Goal: Check status: Check status

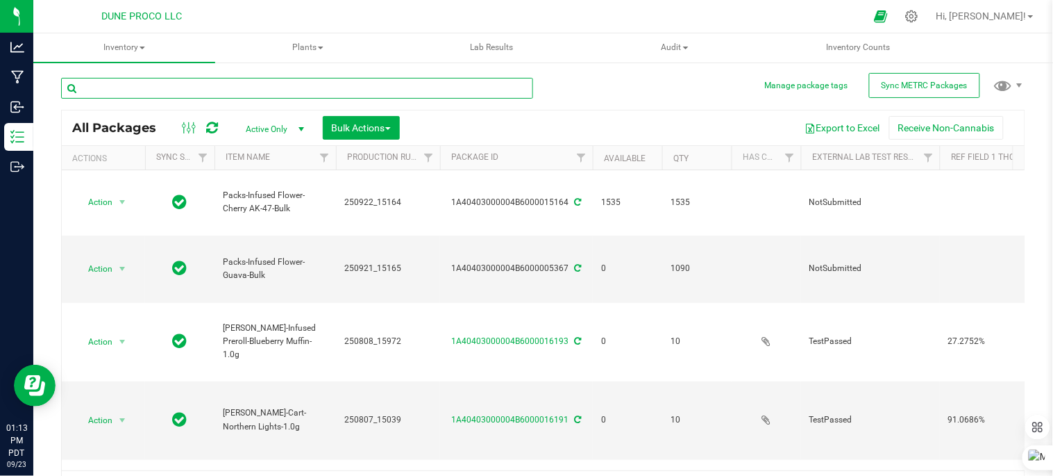
click at [253, 81] on input "text" at bounding box center [297, 88] width 472 height 21
click at [254, 85] on input "text" at bounding box center [297, 88] width 472 height 21
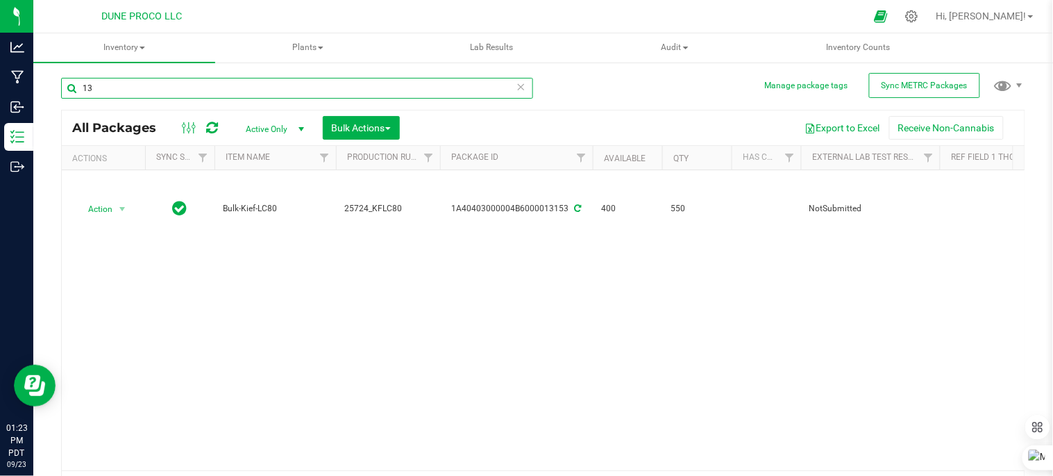
type input "1"
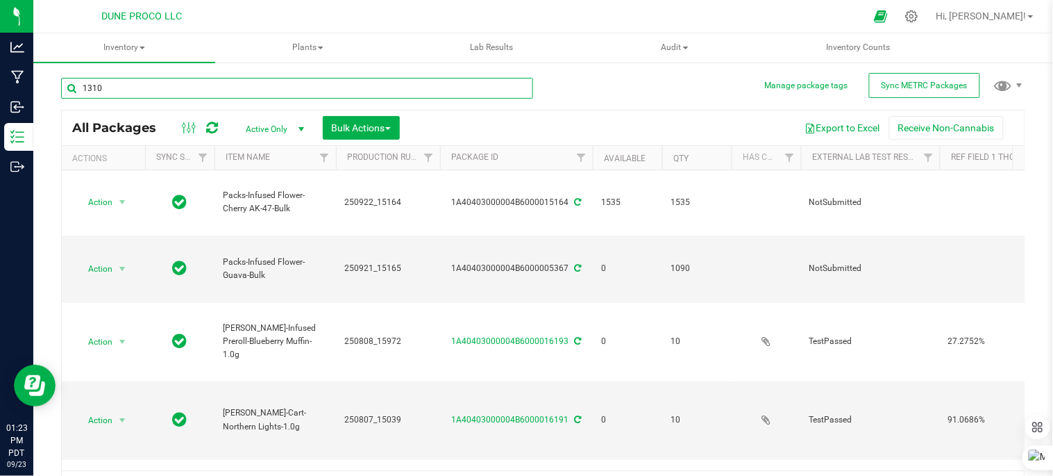
type input "13109"
